Goal: Information Seeking & Learning: Check status

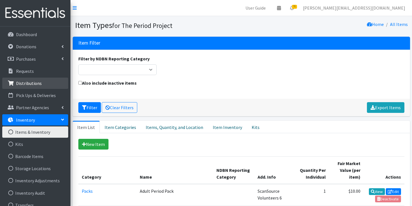
click at [39, 82] on p "Distributions" at bounding box center [29, 83] width 26 height 6
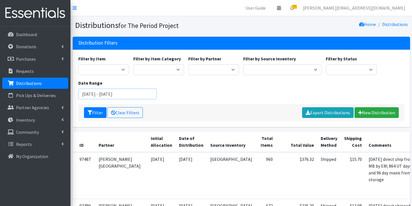
click at [98, 95] on input "August 2, 2025 - November 2, 2025" at bounding box center [117, 94] width 78 height 11
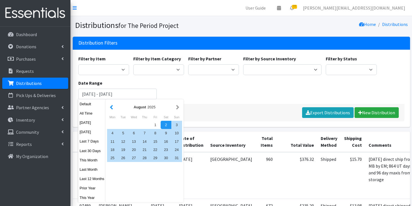
click at [110, 108] on button "button" at bounding box center [112, 106] width 6 height 7
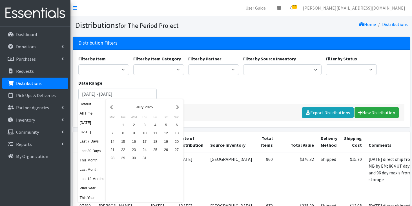
click at [110, 108] on button "button" at bounding box center [112, 106] width 6 height 7
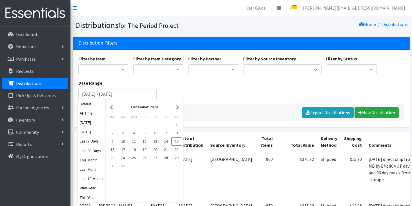
click at [176, 142] on div "15" at bounding box center [176, 141] width 11 height 8
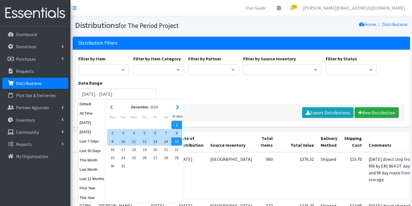
click at [179, 107] on button "button" at bounding box center [178, 106] width 6 height 7
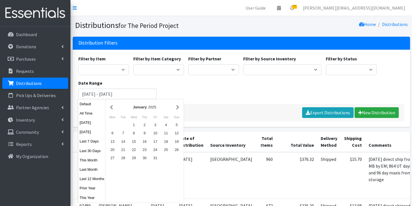
click at [179, 107] on button "button" at bounding box center [178, 106] width 6 height 7
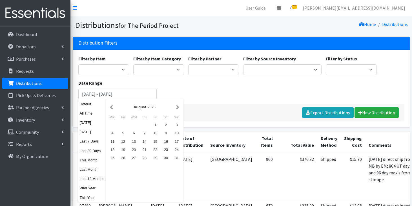
click at [179, 107] on button "button" at bounding box center [178, 106] width 6 height 7
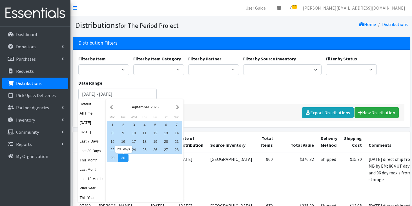
click at [126, 160] on div "30" at bounding box center [123, 158] width 11 height 8
type input "December 15, 2024 - September 30, 2025"
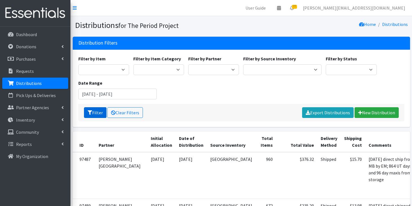
click at [93, 113] on button "Filter" at bounding box center [95, 112] width 23 height 11
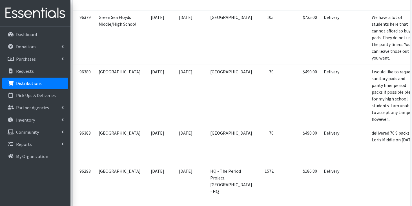
scroll to position [1515, 0]
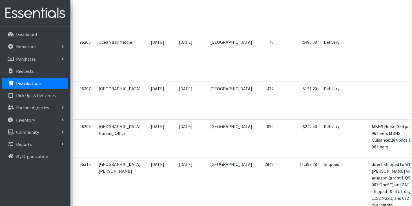
scroll to position [2042, 0]
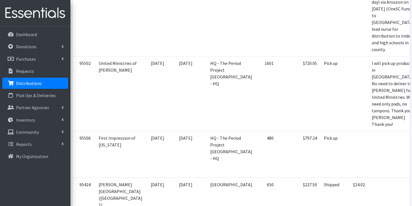
scroll to position [2499, 0]
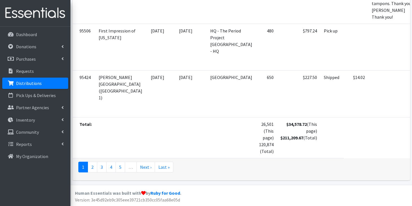
scroll to position [3059, 0]
click at [94, 166] on link "2" at bounding box center [93, 167] width 10 height 11
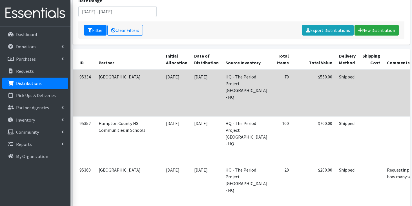
scroll to position [0, 0]
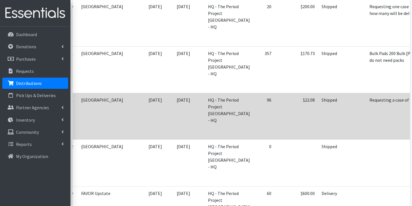
scroll to position [0, 19]
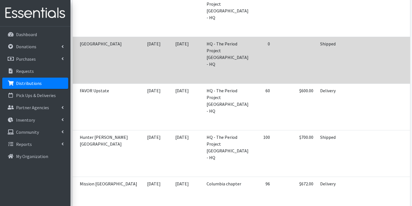
scroll to position [353, 0]
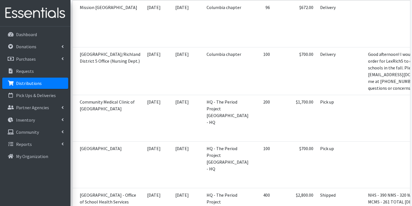
scroll to position [526, 0]
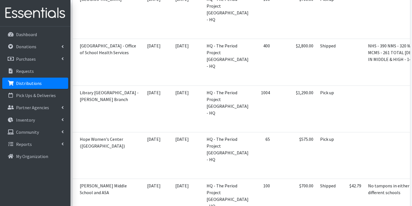
scroll to position [675, 0]
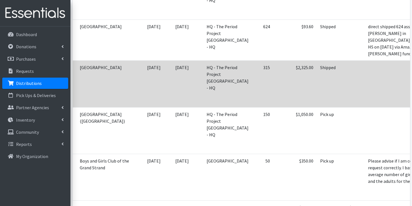
scroll to position [973, 0]
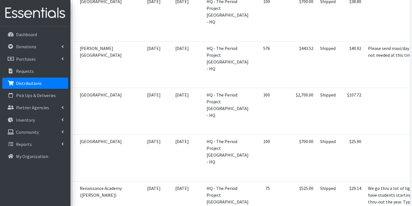
scroll to position [1180, 0]
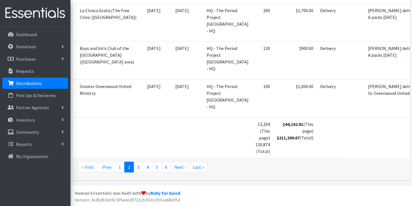
scroll to position [2412, 0]
click at [139, 172] on link "3" at bounding box center [139, 167] width 10 height 11
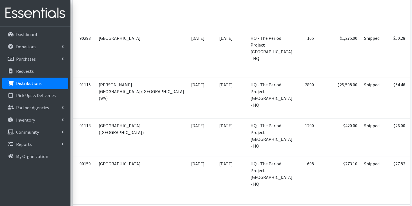
scroll to position [1278, 0]
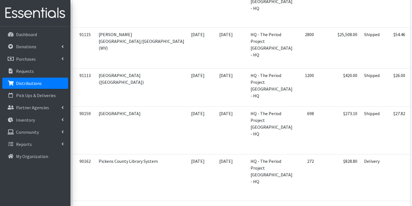
scroll to position [1342, 0]
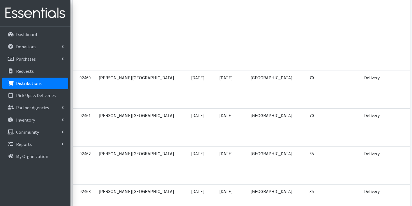
scroll to position [1644, 0]
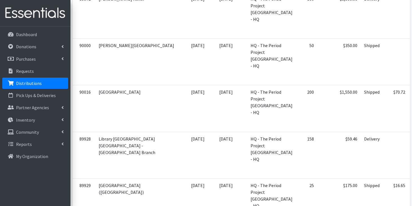
scroll to position [2076, 0]
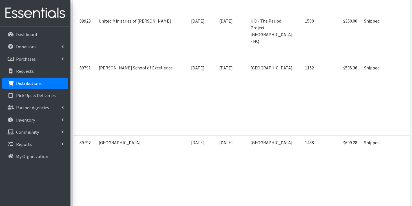
scroll to position [2475, 0]
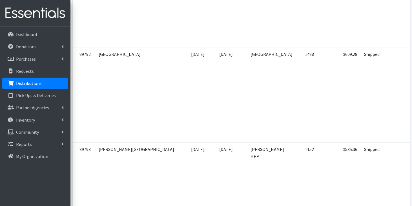
scroll to position [2567, 0]
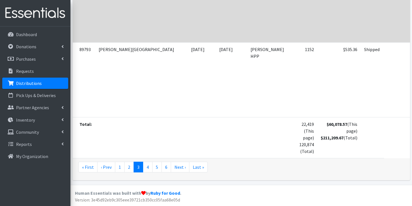
scroll to position [3144, 0]
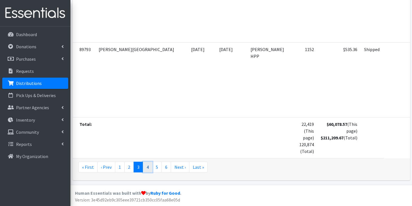
click at [144, 164] on link "4" at bounding box center [148, 167] width 10 height 11
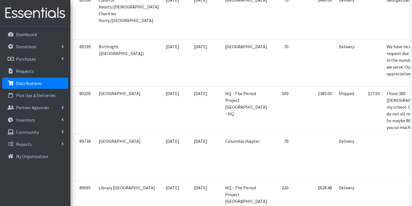
scroll to position [207, 0]
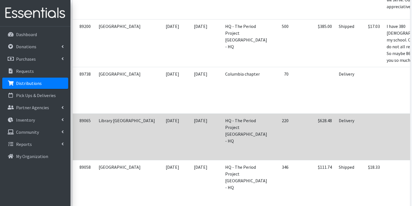
scroll to position [274, 0]
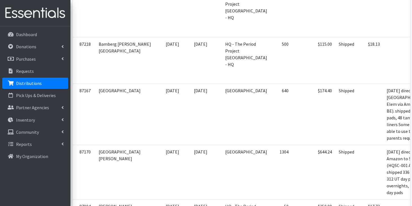
scroll to position [1529, 0]
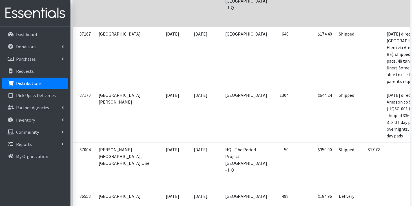
scroll to position [1581, 0]
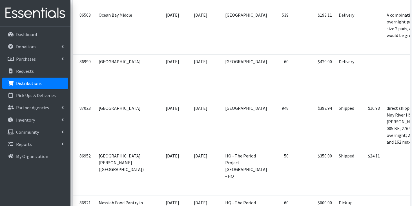
scroll to position [1807, 0]
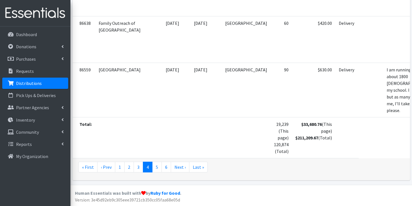
scroll to position [2782, 0]
click at [157, 165] on link "5" at bounding box center [157, 167] width 10 height 11
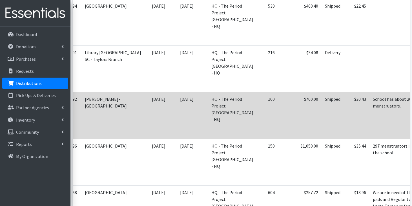
scroll to position [0, 22]
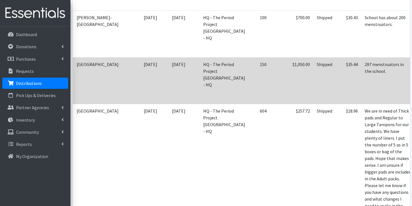
scroll to position [316, 0]
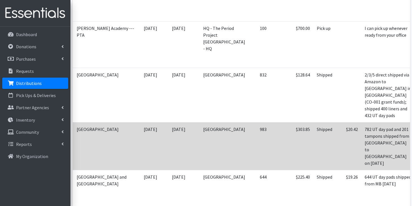
scroll to position [2234, 0]
